Goal: Task Accomplishment & Management: Manage account settings

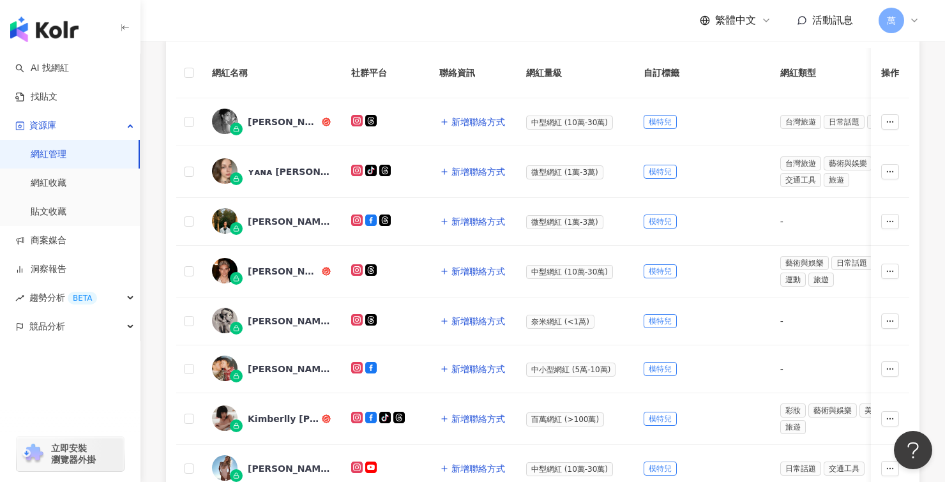
click at [899, 19] on span "萬" at bounding box center [891, 21] width 26 height 26
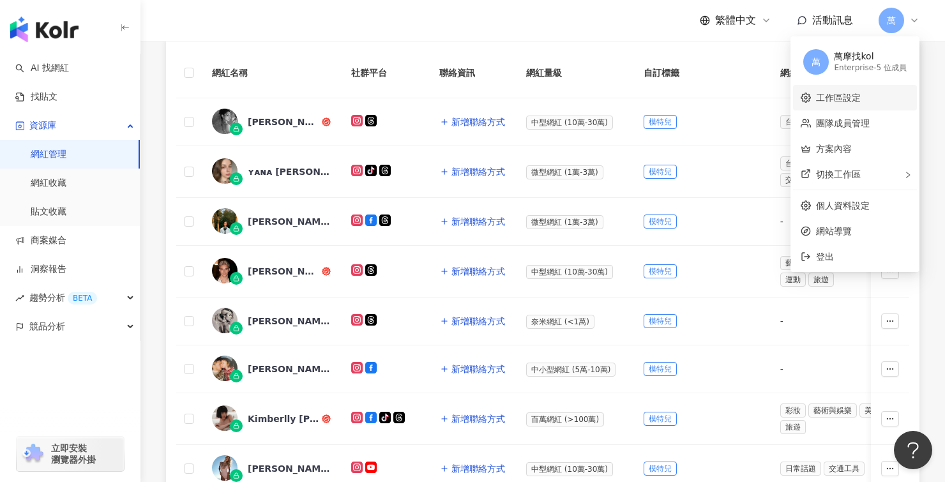
click at [846, 101] on link "工作區設定" at bounding box center [838, 98] width 45 height 10
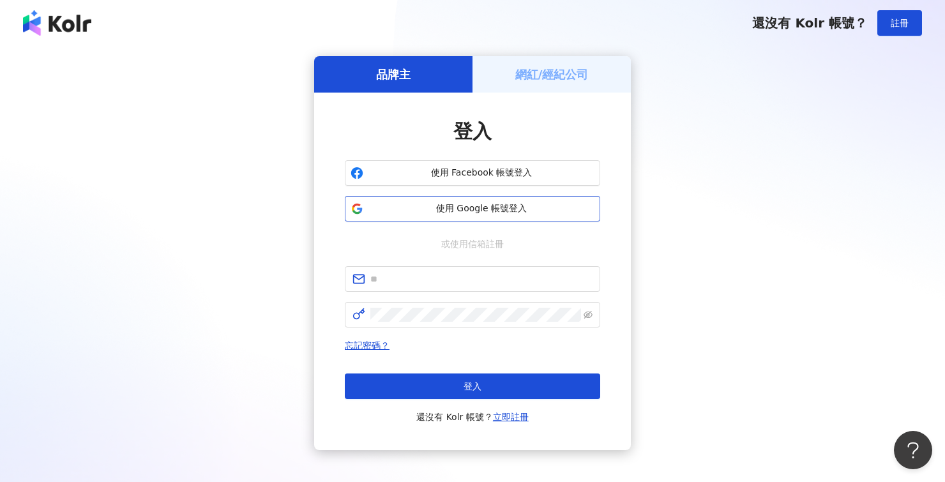
click at [454, 213] on span "使用 Google 帳號登入" at bounding box center [481, 208] width 226 height 13
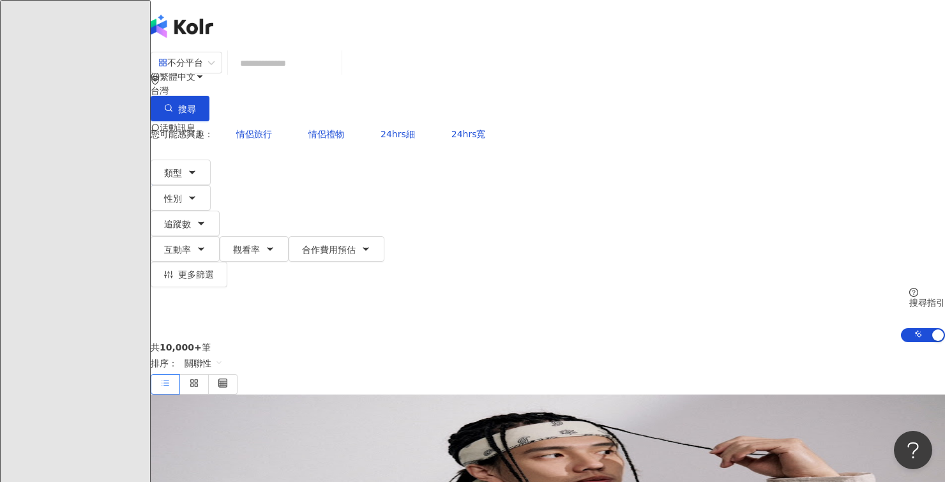
click at [185, 174] on icon at bounding box center [180, 178] width 9 height 9
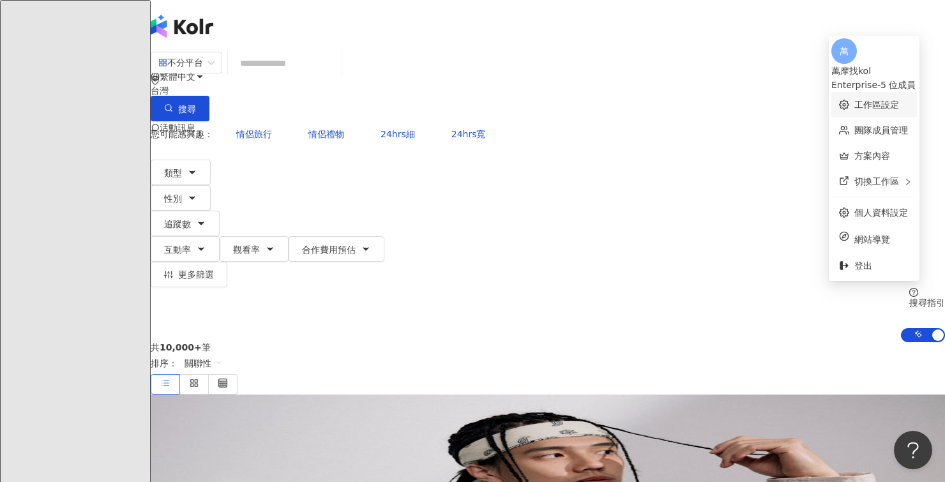
click at [867, 100] on link "工作區設定" at bounding box center [876, 105] width 45 height 10
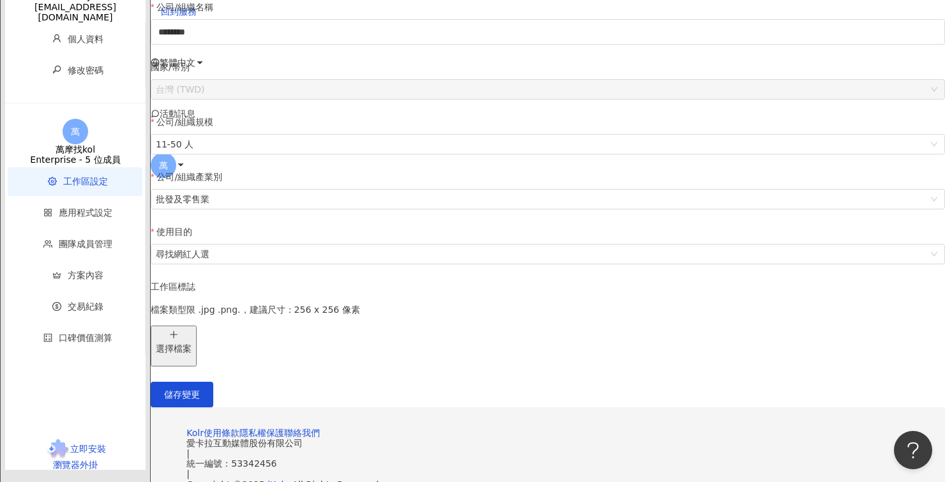
scroll to position [248, 0]
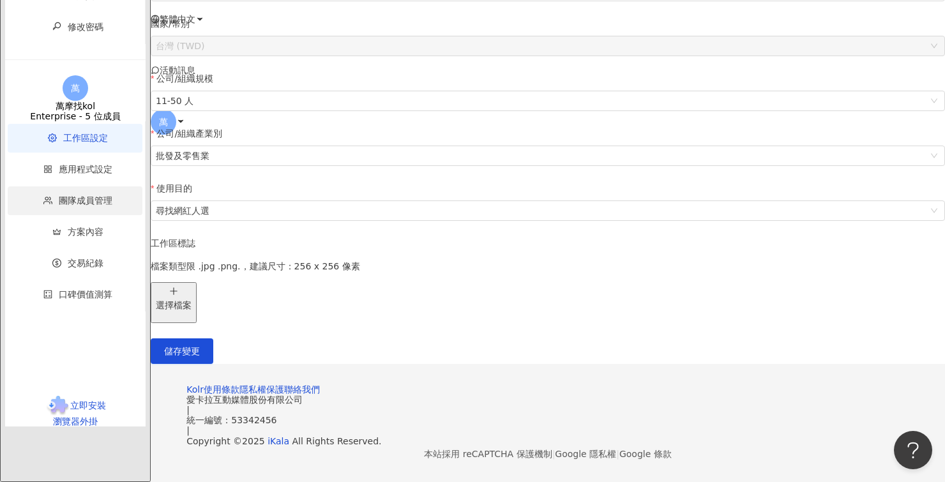
click at [80, 206] on span "團隊成員管理" at bounding box center [86, 200] width 54 height 10
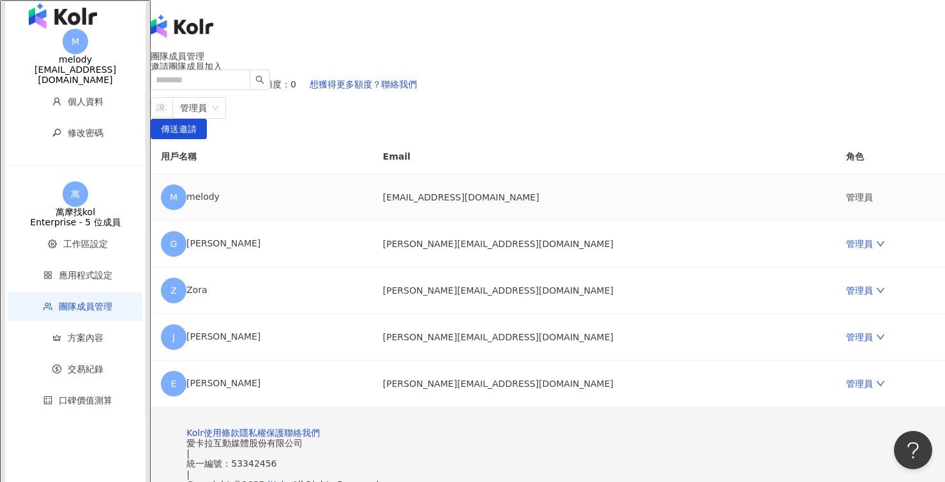
click at [835, 221] on td "管理員" at bounding box center [889, 197] width 109 height 47
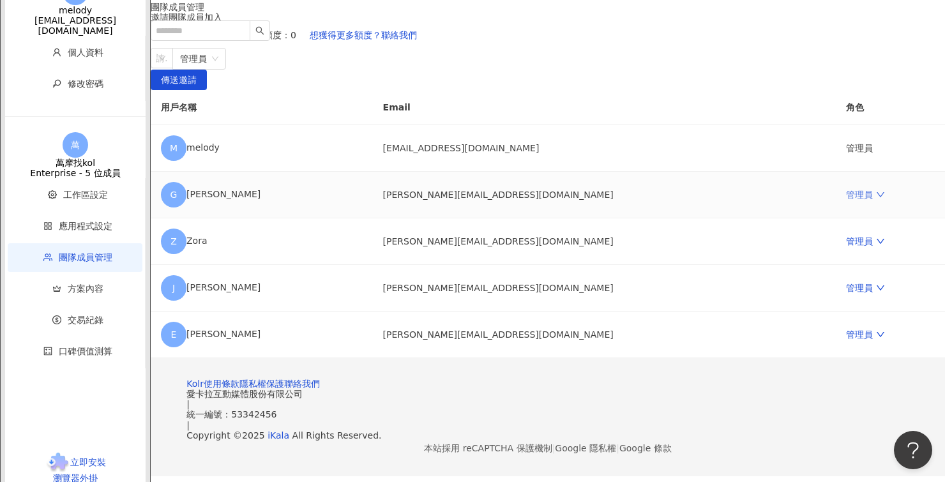
scroll to position [57, 0]
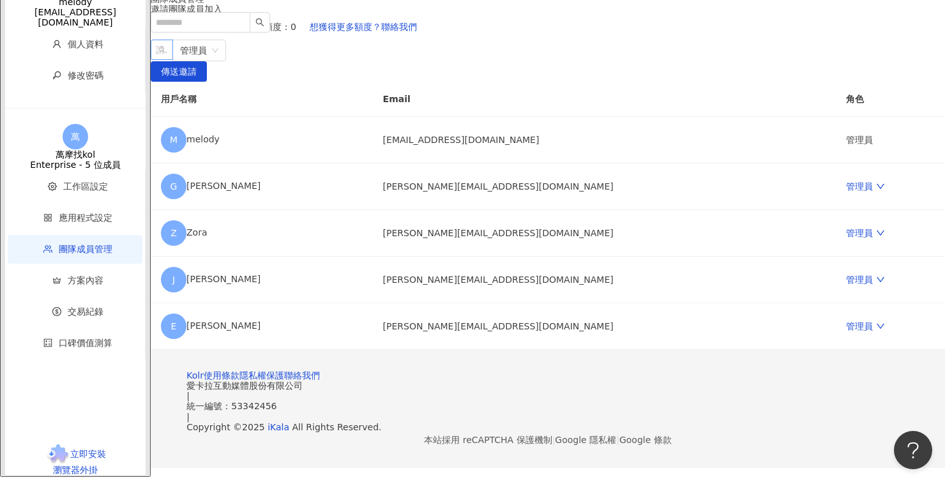
click at [173, 60] on div "請輸入一個或多個電子郵件" at bounding box center [162, 50] width 22 height 20
click at [157, 54] on div at bounding box center [155, 49] width 4 height 10
click at [876, 327] on icon "down" at bounding box center [880, 324] width 8 height 5
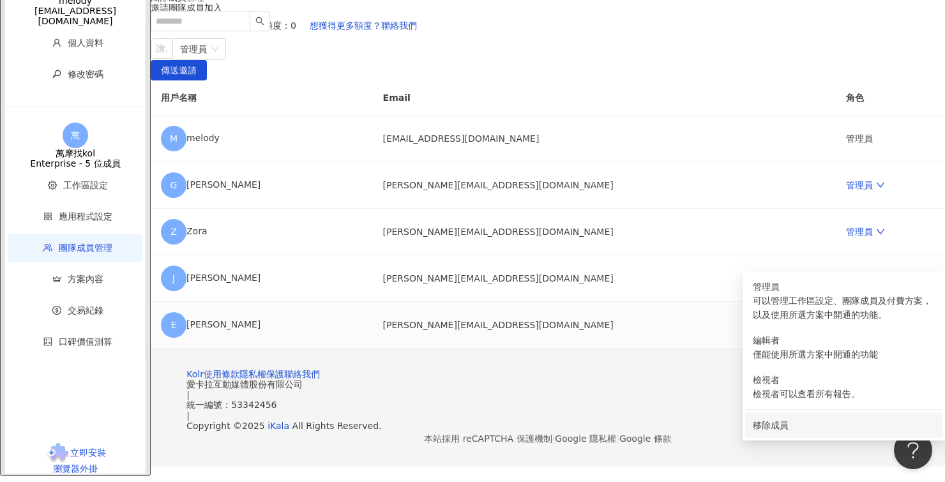
click at [772, 418] on div "移除成員" at bounding box center [844, 425] width 182 height 14
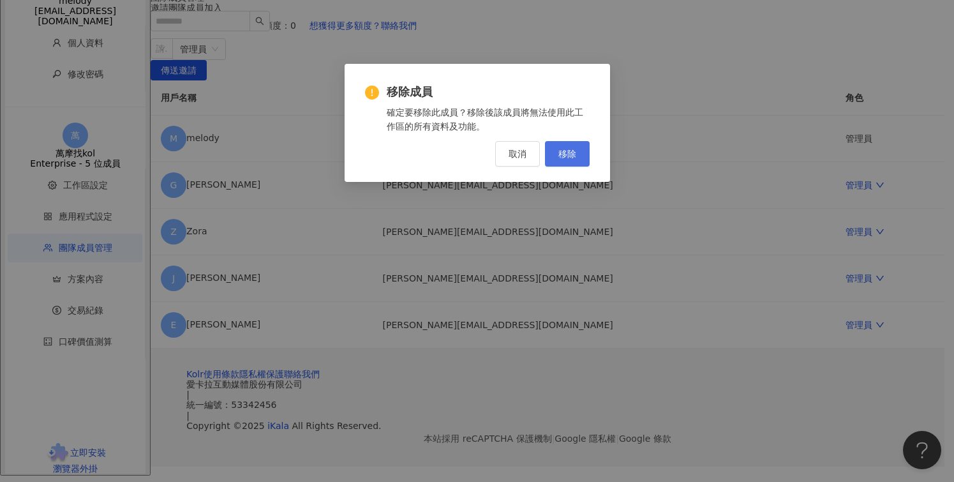
click at [564, 154] on span "移除" at bounding box center [567, 154] width 18 height 10
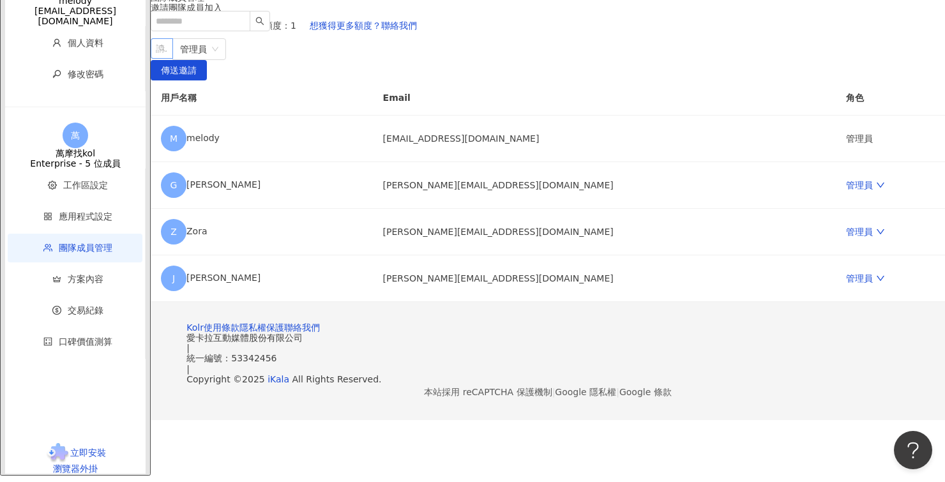
click at [157, 54] on div at bounding box center [155, 49] width 4 height 10
type input "***"
click at [157, 54] on div at bounding box center [155, 49] width 4 height 10
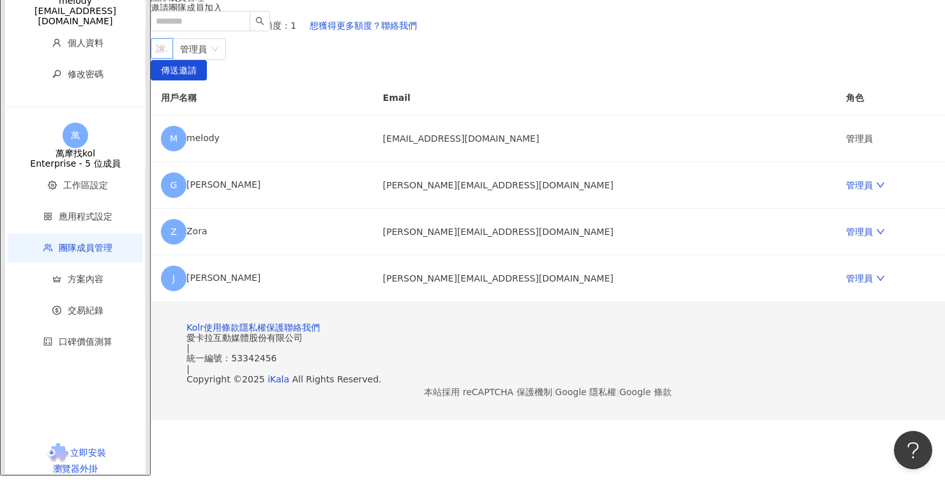
scroll to position [95, 0]
click at [173, 59] on div "請輸入一個或多個電子郵件" at bounding box center [162, 48] width 22 height 20
type input "**********"
click at [197, 81] on span "傳送邀請" at bounding box center [179, 71] width 36 height 20
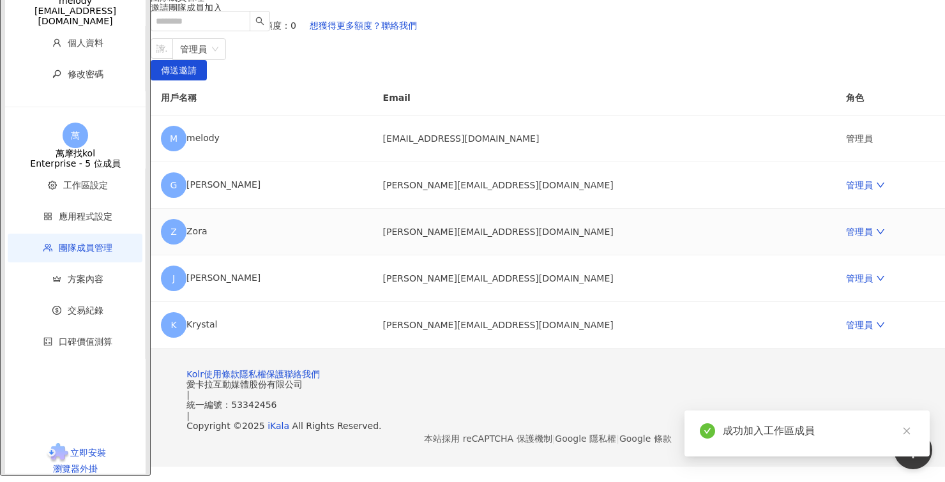
scroll to position [128, 0]
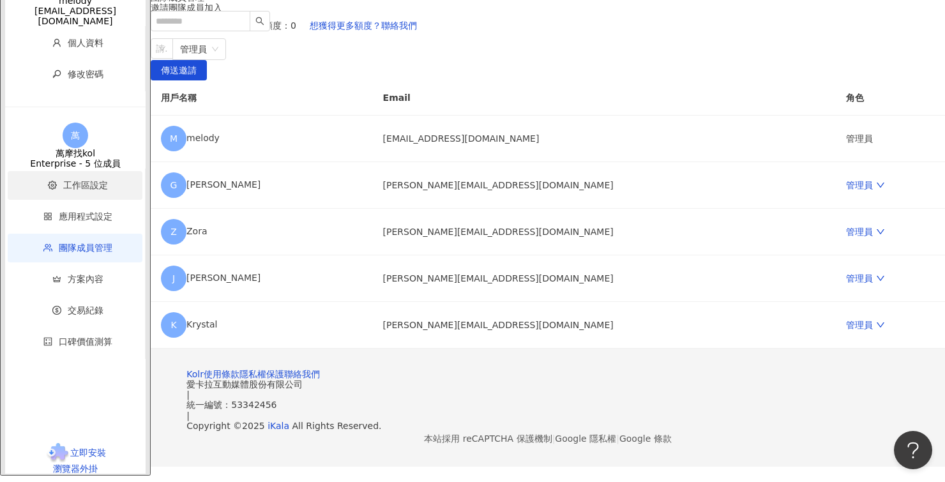
click at [68, 190] on span "工作區設定" at bounding box center [85, 185] width 45 height 10
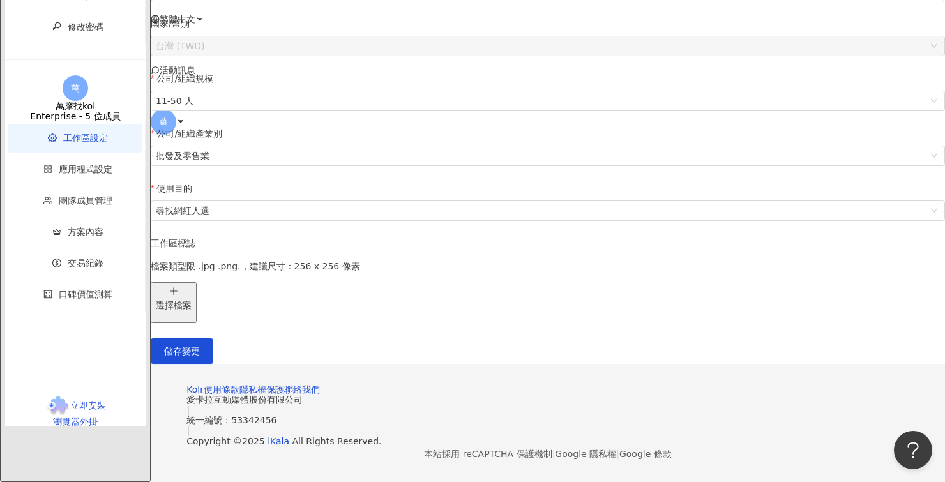
scroll to position [296, 0]
click at [69, 206] on span "團隊成員管理" at bounding box center [86, 200] width 54 height 10
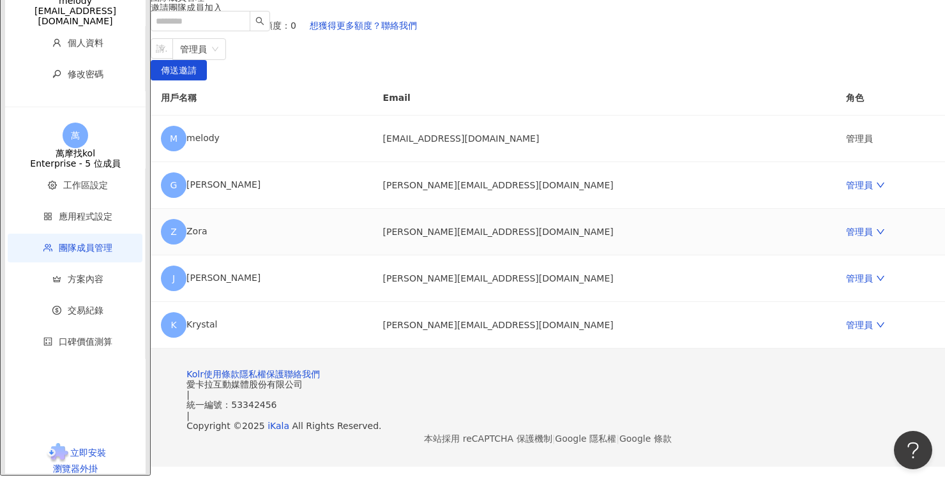
scroll to position [214, 0]
click at [916, 197] on div "萬" at bounding box center [548, 222] width 794 height 51
click at [638, 348] on footer "Kolr 使用條款 隱私權保護 聯絡我們 愛卡拉互動媒體股份有限公司 | 統一編號：53342456 | Copyright © 2025 iKala All…" at bounding box center [548, 407] width 794 height 118
click at [835, 341] on td "管理員" at bounding box center [889, 325] width 109 height 47
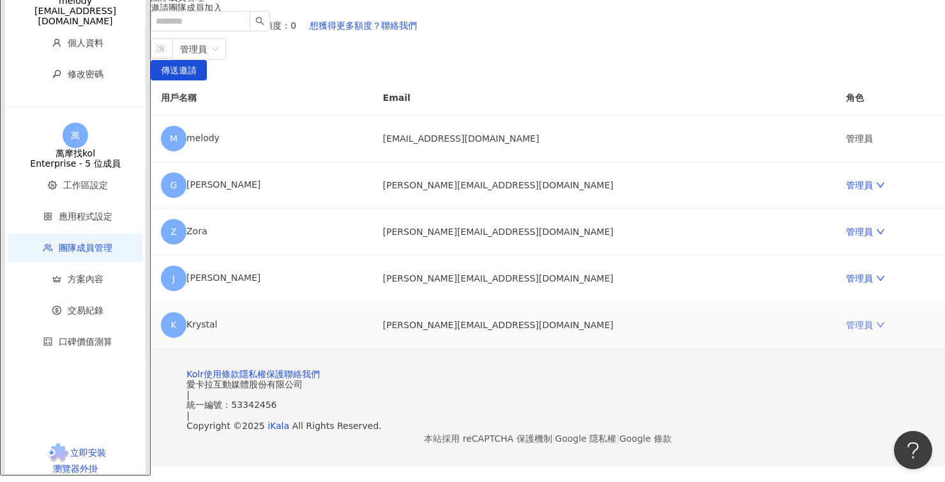
click at [846, 330] on link "管理員" at bounding box center [865, 325] width 38 height 10
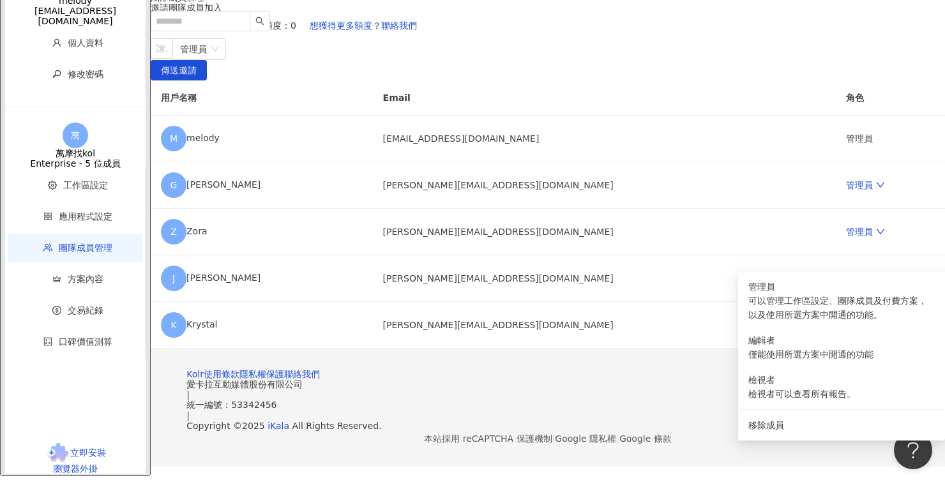
click at [781, 411] on footer "Kolr 使用條款 隱私權保護 聯絡我們 愛卡拉互動媒體股份有限公司 | 統一編號：53342456 | Copyright © 2025 iKala All…" at bounding box center [548, 407] width 794 height 118
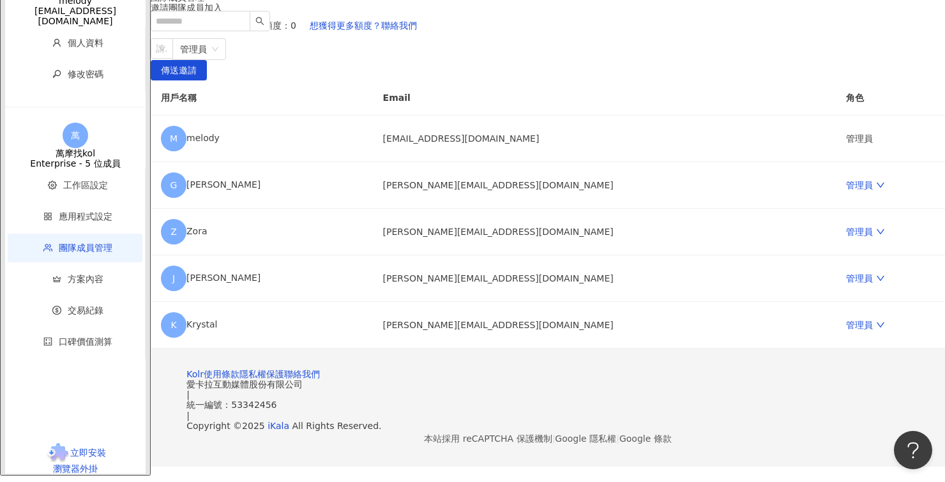
click at [185, 218] on icon at bounding box center [180, 222] width 9 height 9
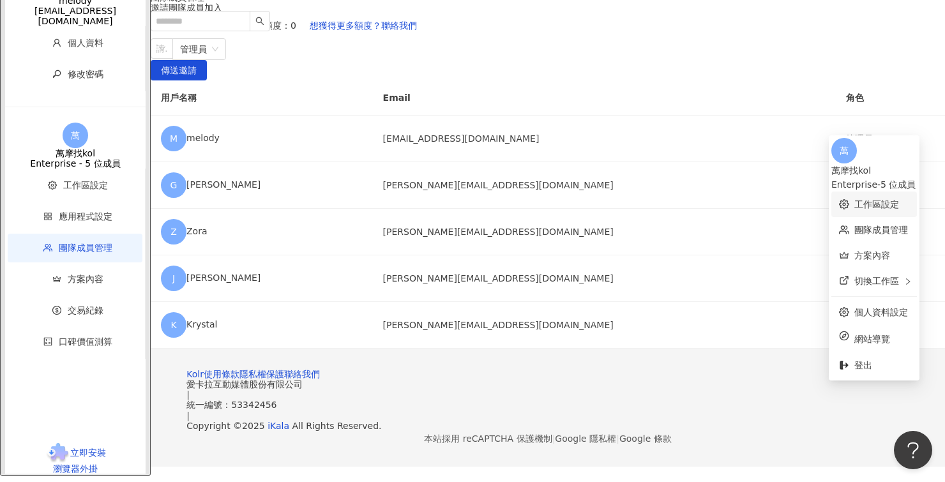
click at [855, 199] on link "工作區設定" at bounding box center [876, 204] width 45 height 10
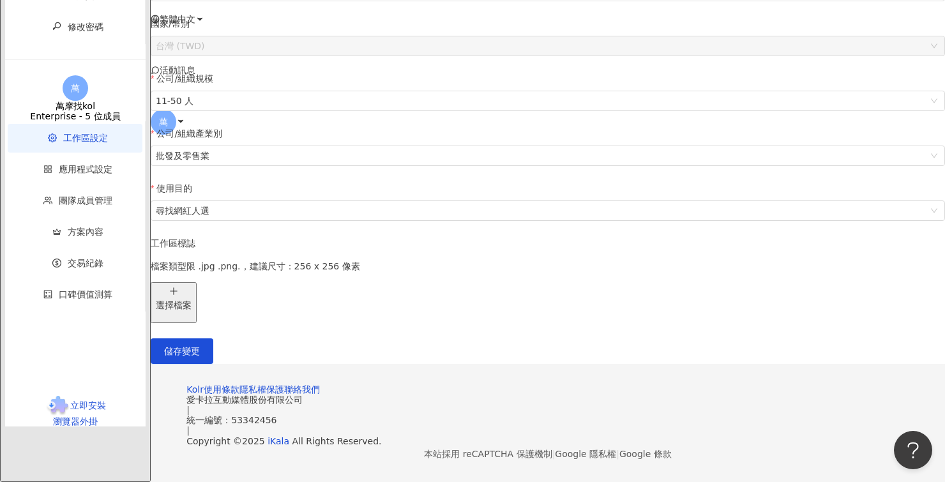
scroll to position [334, 0]
click at [86, 153] on span "工作區設定" at bounding box center [77, 138] width 109 height 29
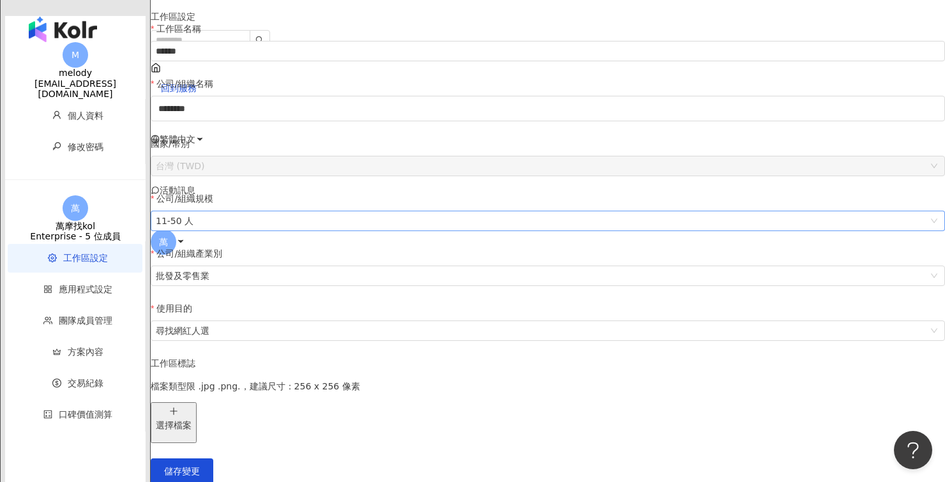
scroll to position [163, 0]
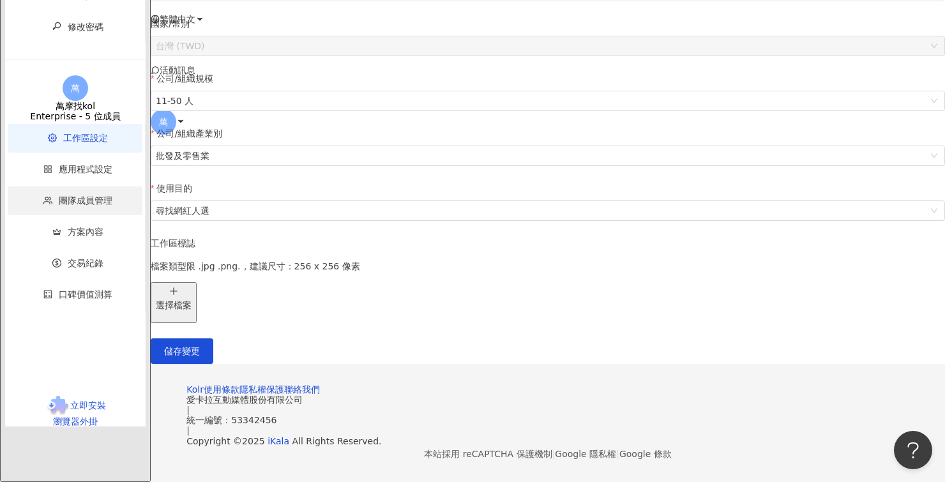
click at [86, 215] on span "團隊成員管理" at bounding box center [77, 200] width 109 height 29
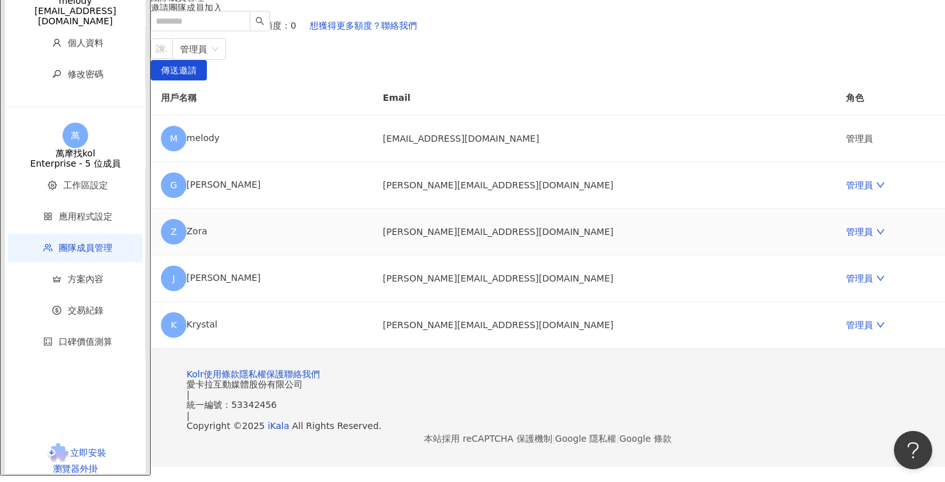
scroll to position [182, 0]
